Goal: Task Accomplishment & Management: Use online tool/utility

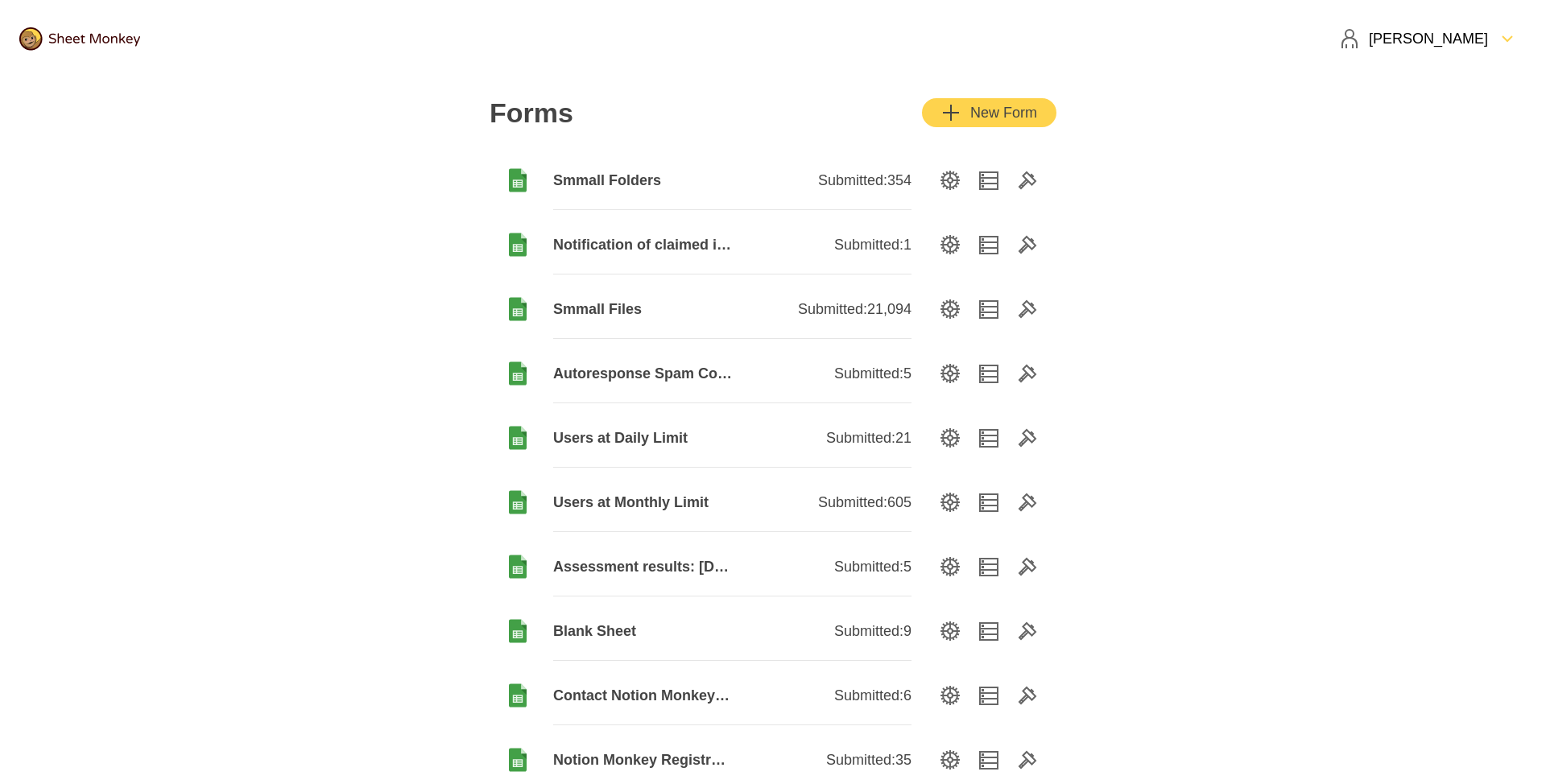
click at [985, 107] on div "New Form" at bounding box center [989, 113] width 96 height 20
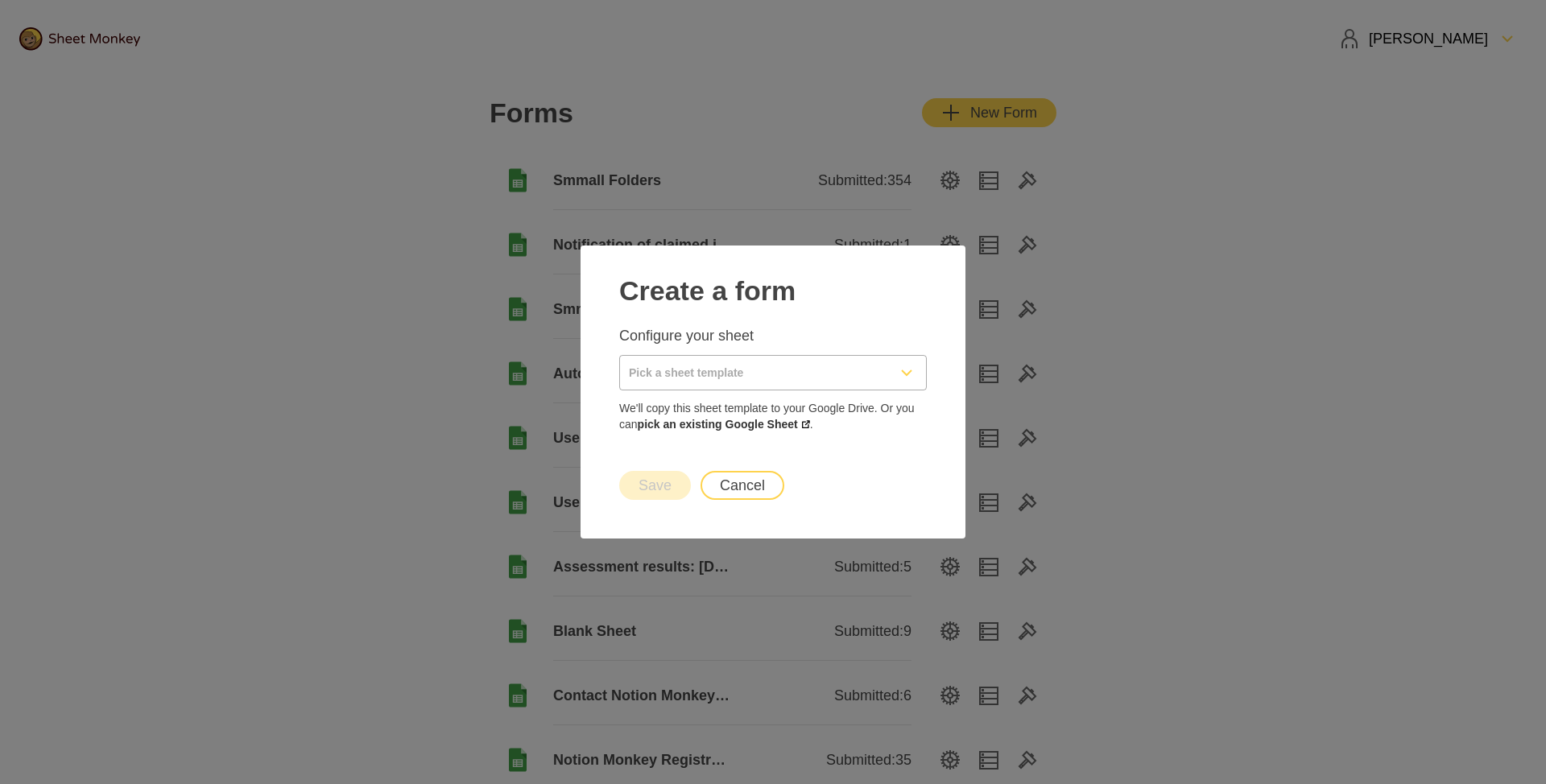
click at [772, 379] on input "Pick a sheet template" at bounding box center [753, 372] width 267 height 34
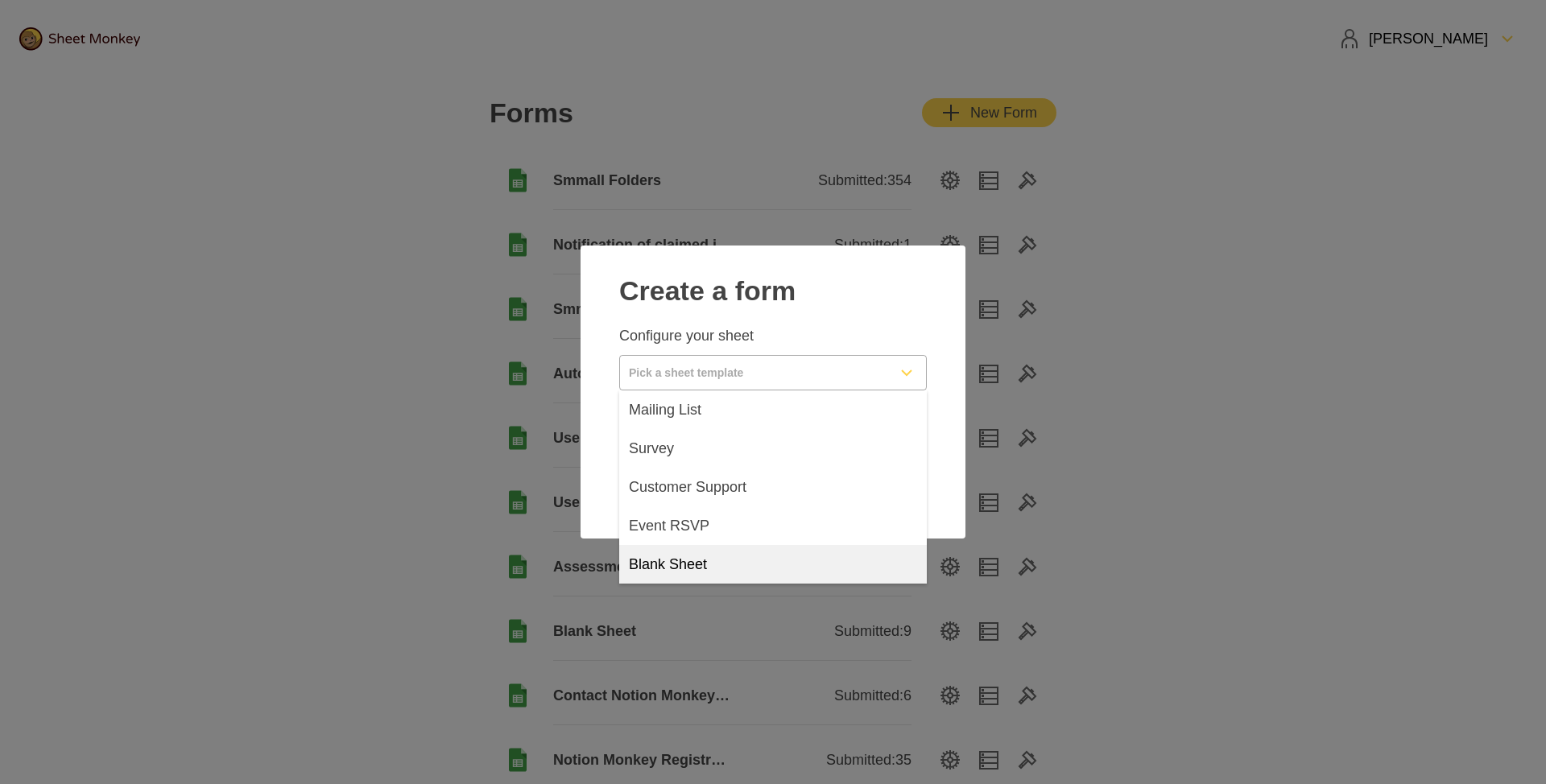
click at [710, 578] on div "Blank Sheet" at bounding box center [772, 564] width 307 height 39
type input "Blank Sheet"
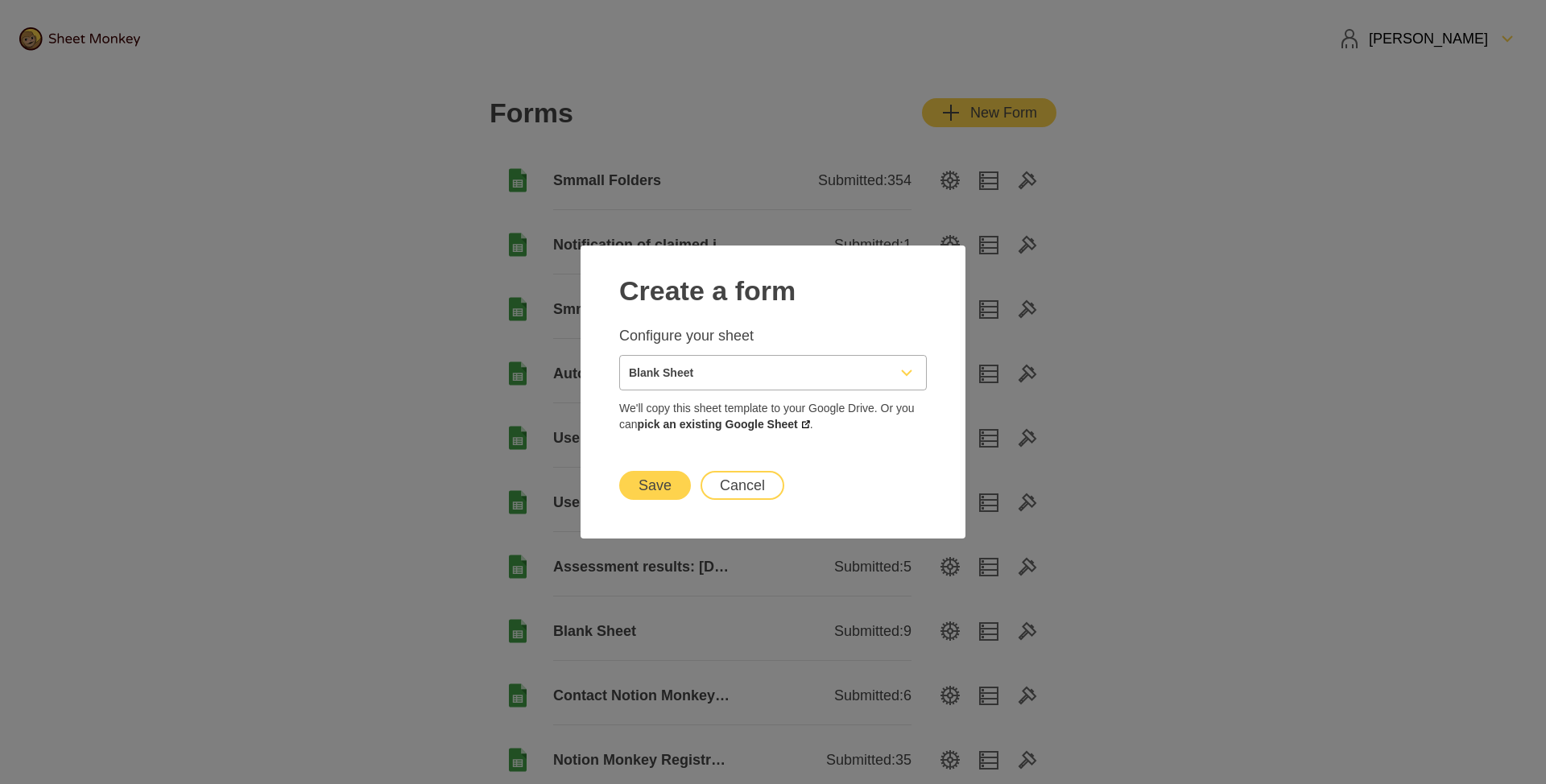
click at [656, 489] on button "Save" at bounding box center [654, 485] width 71 height 29
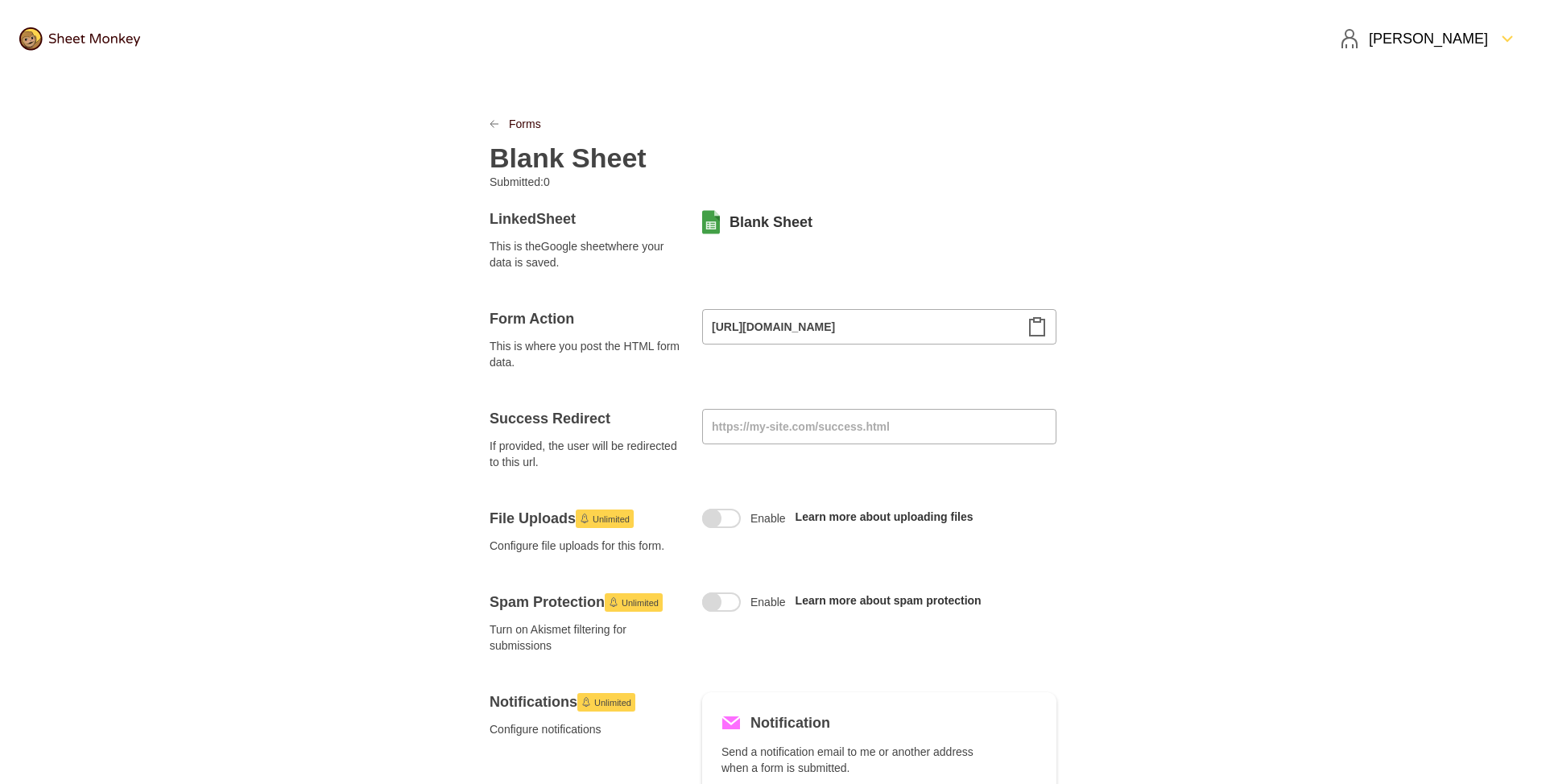
click at [539, 159] on h2 "Blank Sheet" at bounding box center [568, 157] width 157 height 32
click at [872, 122] on div "Forms" at bounding box center [772, 124] width 566 height 16
click at [600, 157] on h2 "Blank Sheet" at bounding box center [568, 157] width 157 height 32
click at [797, 153] on div "My Test Sheet" at bounding box center [772, 152] width 566 height 42
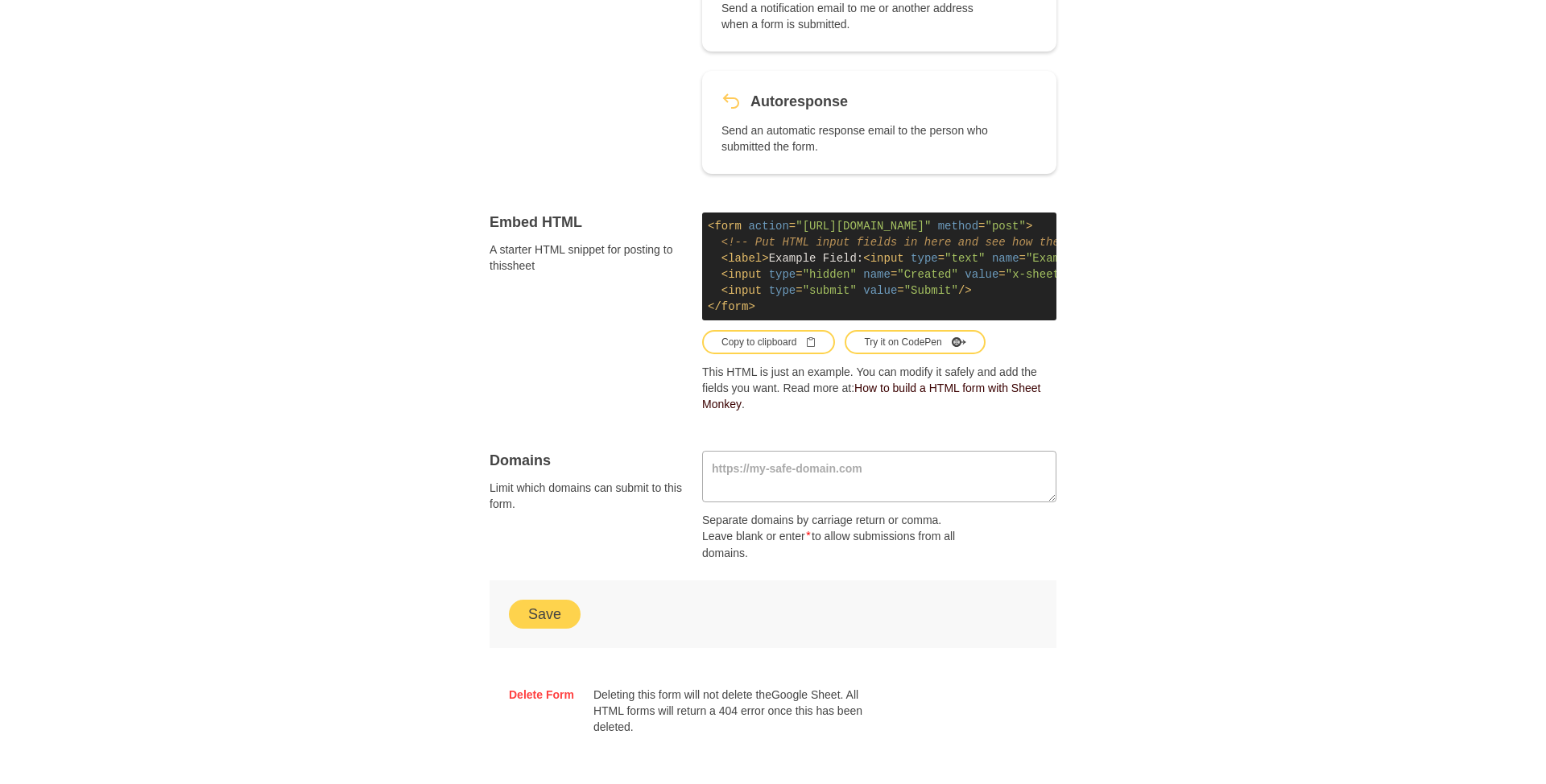
scroll to position [842, 0]
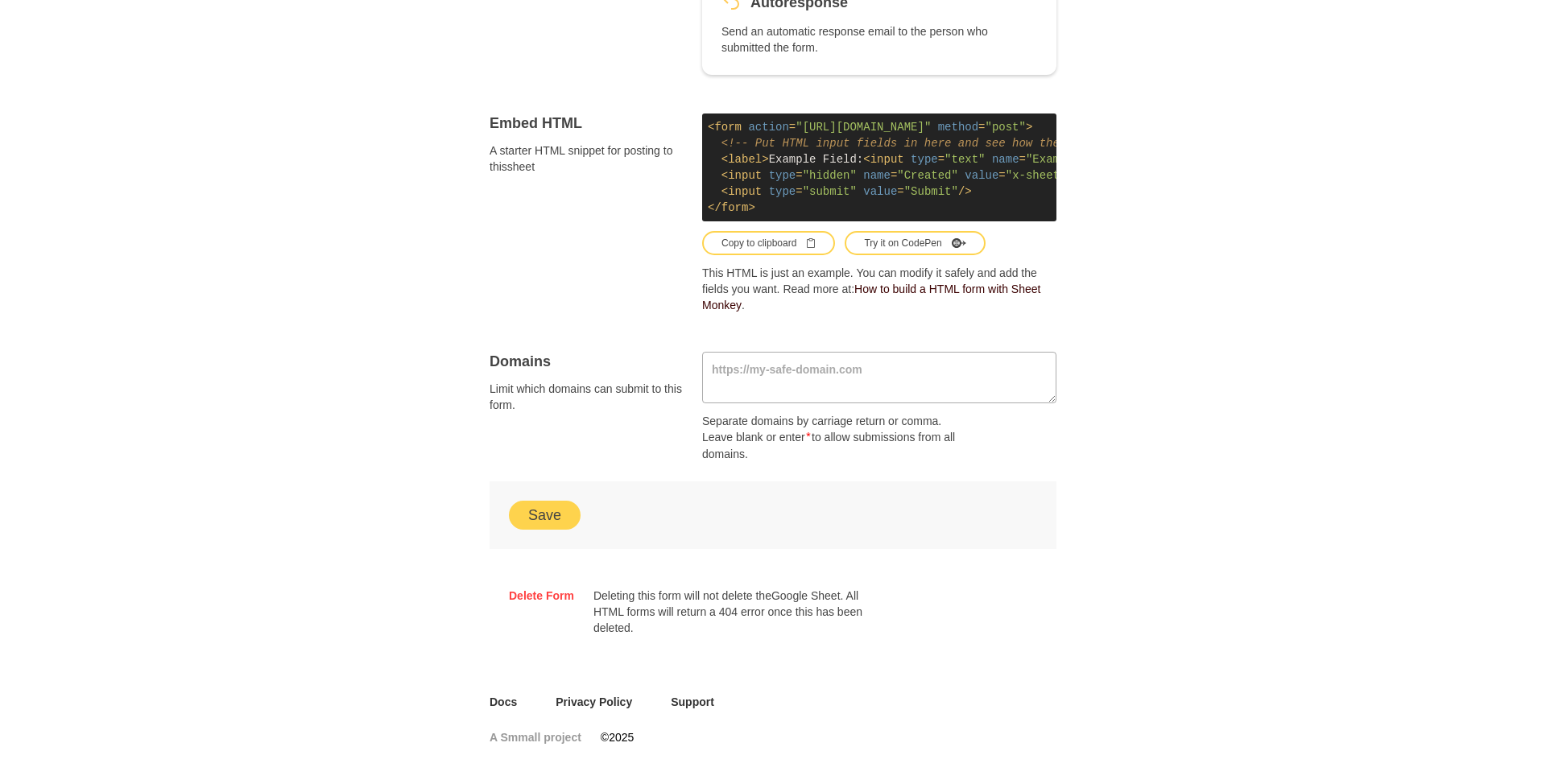
click at [544, 508] on button "Save" at bounding box center [544, 514] width 71 height 29
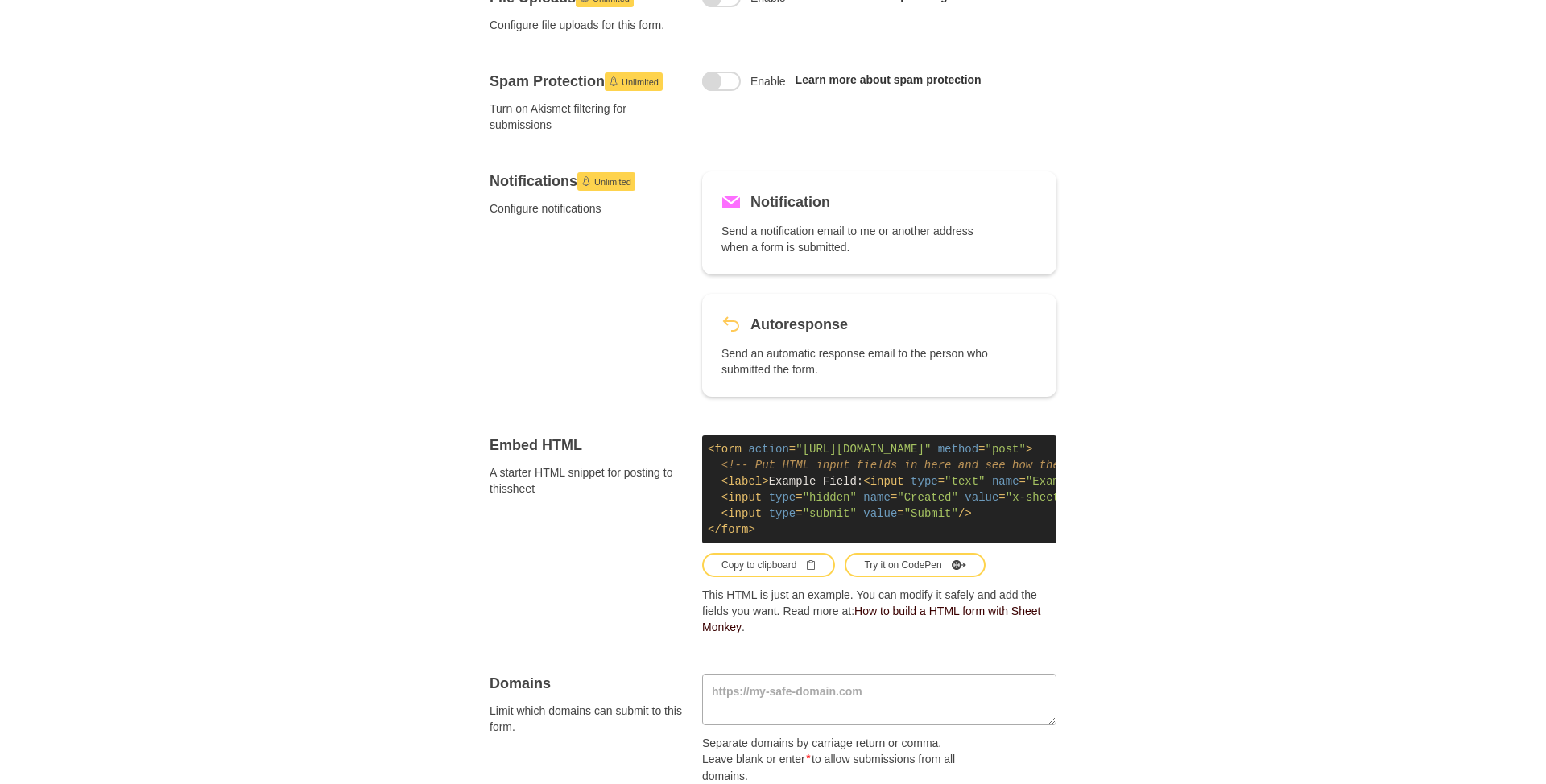
scroll to position [0, 0]
